Goal: Task Accomplishment & Management: Manage account settings

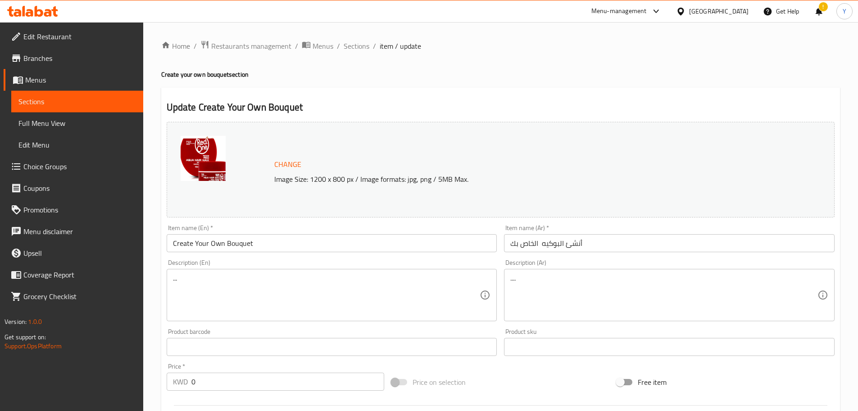
click at [622, 50] on ol "Home / Restaurants management / Menus / Sections / item / update" at bounding box center [500, 46] width 679 height 12
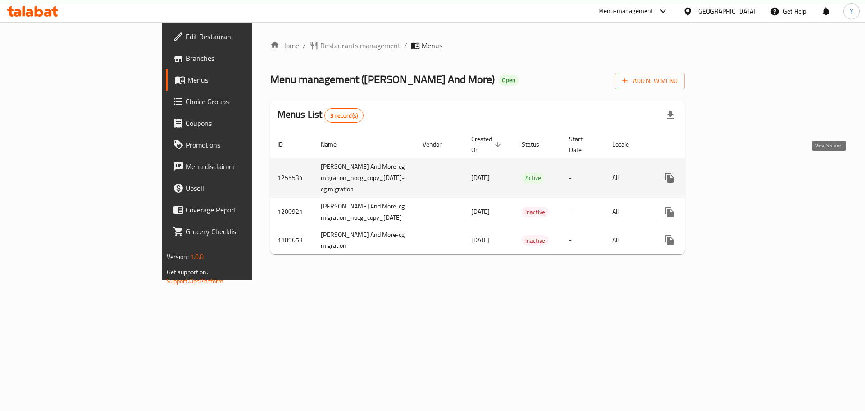
click at [740, 172] on icon "enhanced table" at bounding box center [734, 177] width 11 height 11
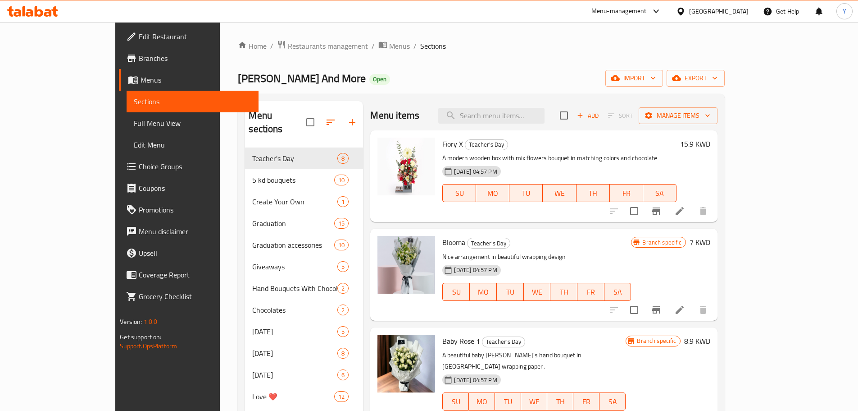
click at [529, 154] on p "A modern wooden box with mix flowers bouquet in matching colors and chocolate" at bounding box center [560, 157] width 234 height 11
click at [467, 90] on div "Home / Restaurants management / Menus / Sections Tre Fiori And More Open import…" at bounding box center [481, 391] width 487 height 702
